Goal: Navigation & Orientation: Find specific page/section

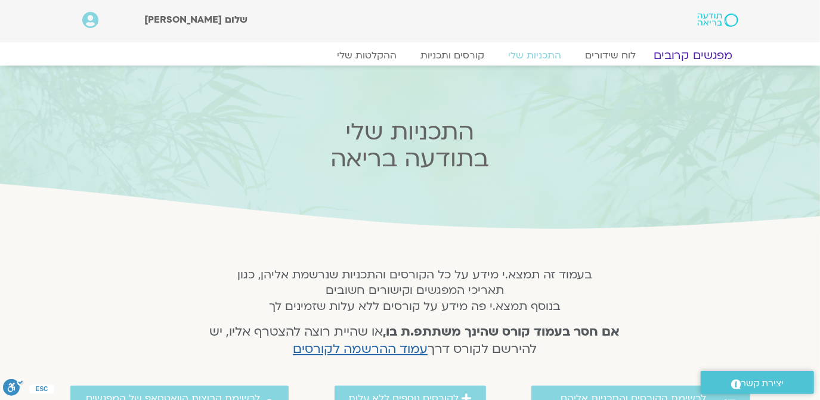
click at [700, 55] on link "מפגשים קרובים" at bounding box center [693, 55] width 108 height 14
